Goal: Task Accomplishment & Management: Manage account settings

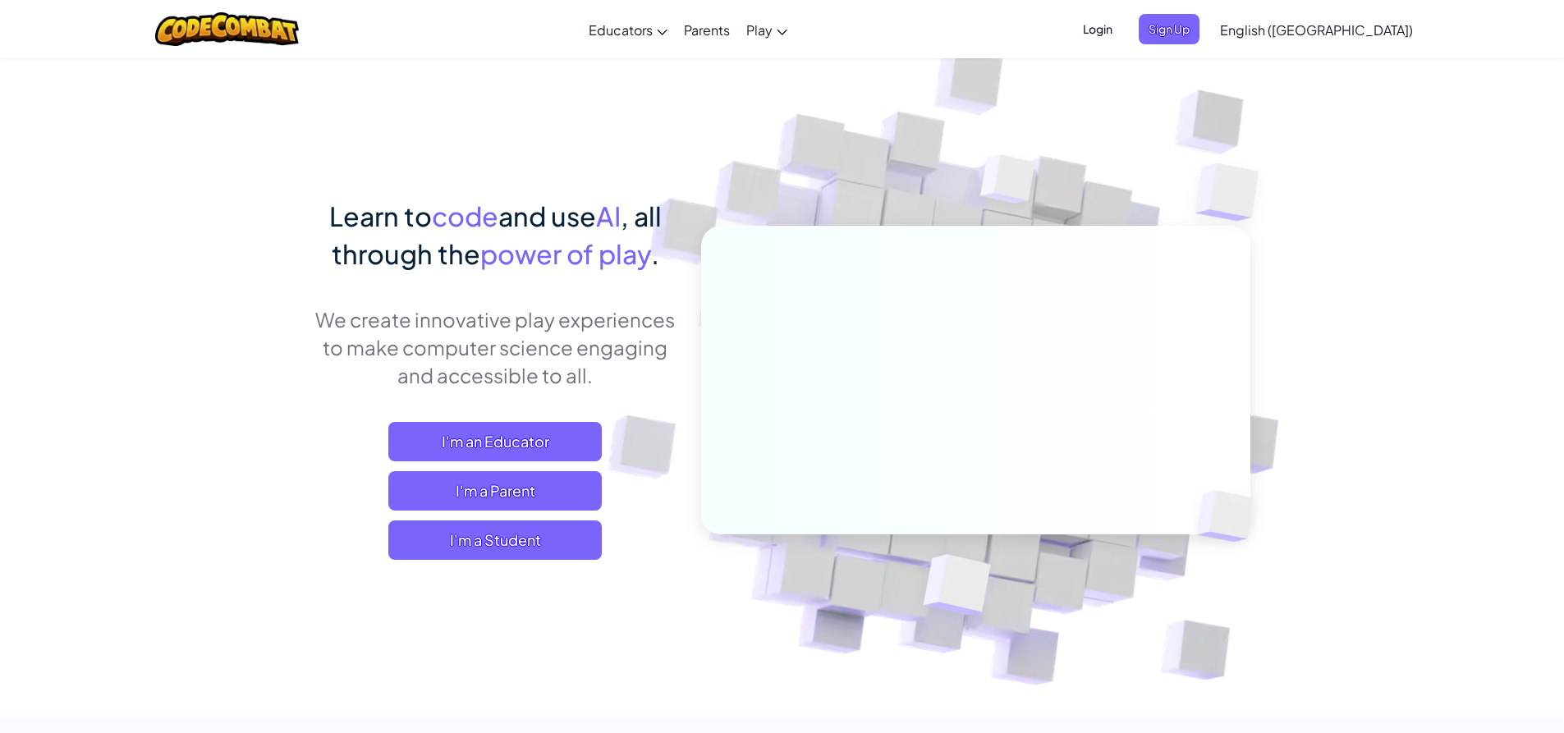
click at [1123, 25] on span "Login" at bounding box center [1097, 29] width 49 height 30
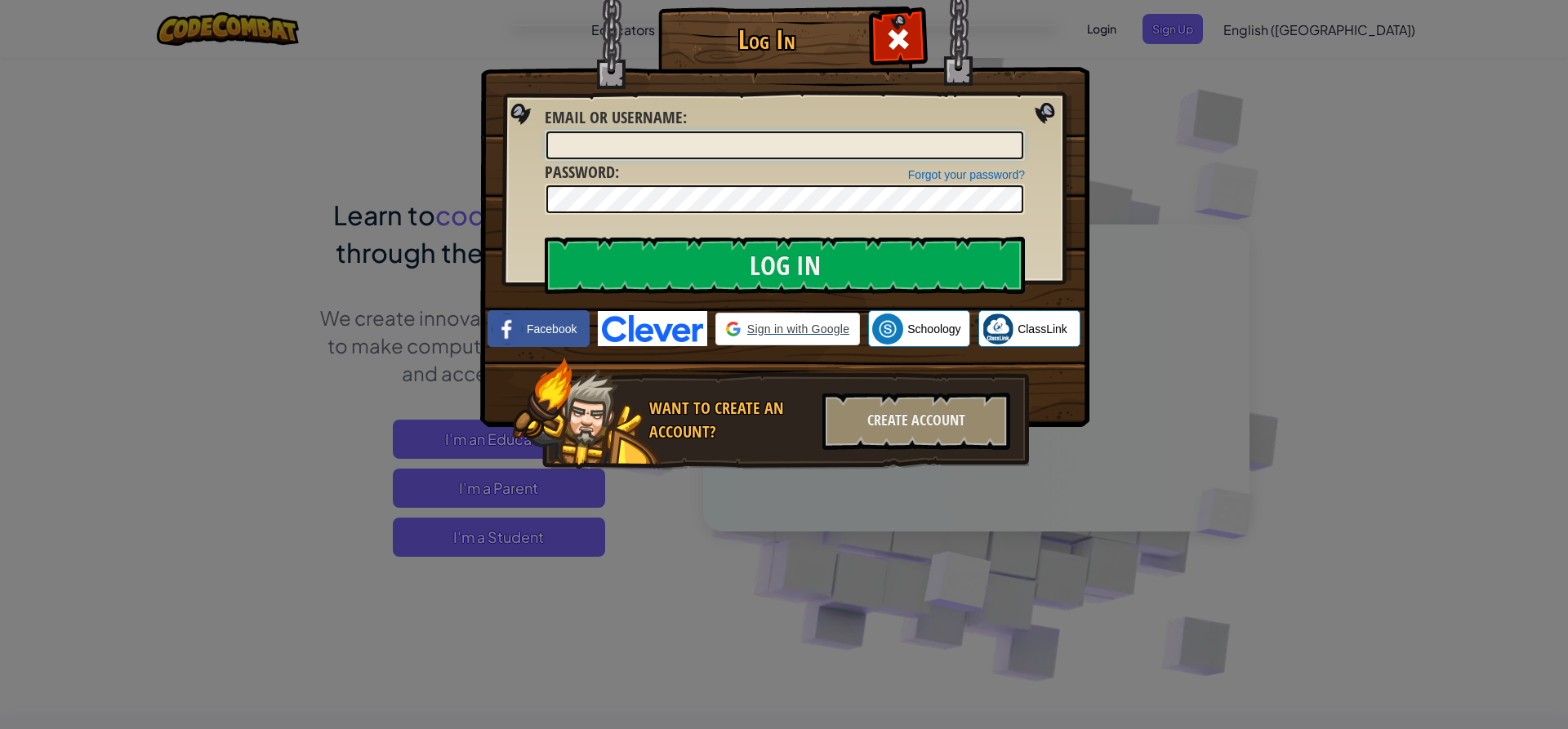
type input "r"
click at [566, 152] on input "R" at bounding box center [784, 145] width 477 height 28
type input "[PERSON_NAME]"
click at [728, 183] on div "Forgot your password? Password :" at bounding box center [784, 188] width 480 height 55
click at [545, 237] on input "Log In" at bounding box center [784, 265] width 480 height 57
